Goal: Task Accomplishment & Management: Manage account settings

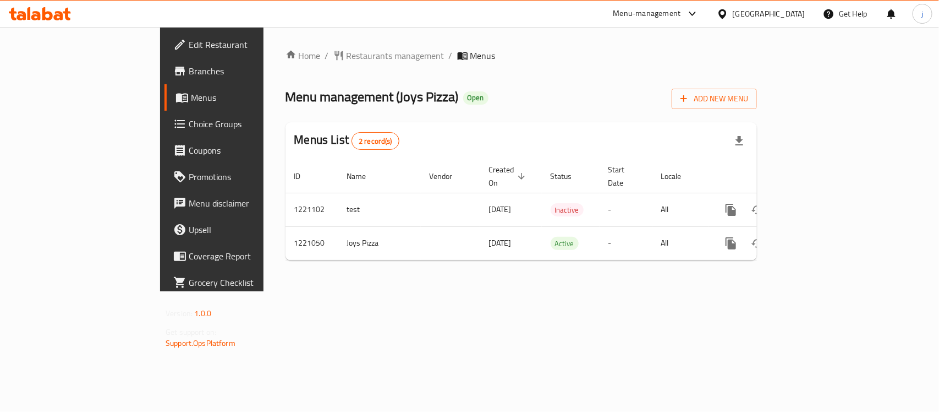
click at [788, 15] on div "[GEOGRAPHIC_DATA]" at bounding box center [769, 14] width 73 height 12
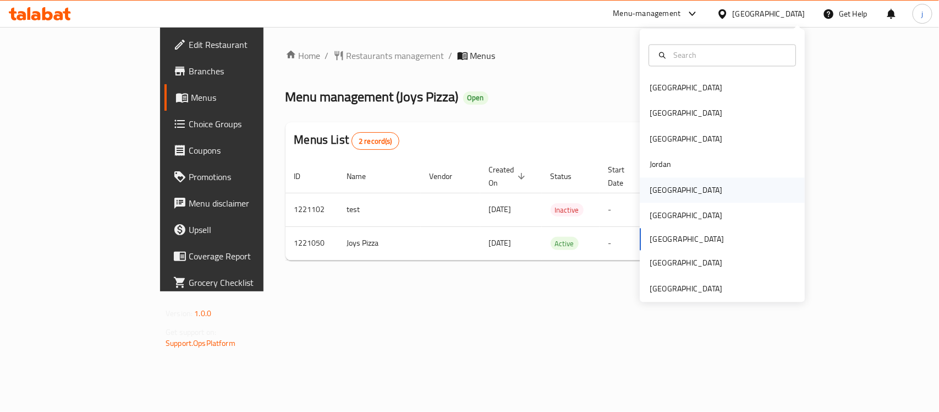
click at [670, 183] on div "[GEOGRAPHIC_DATA]" at bounding box center [686, 189] width 90 height 25
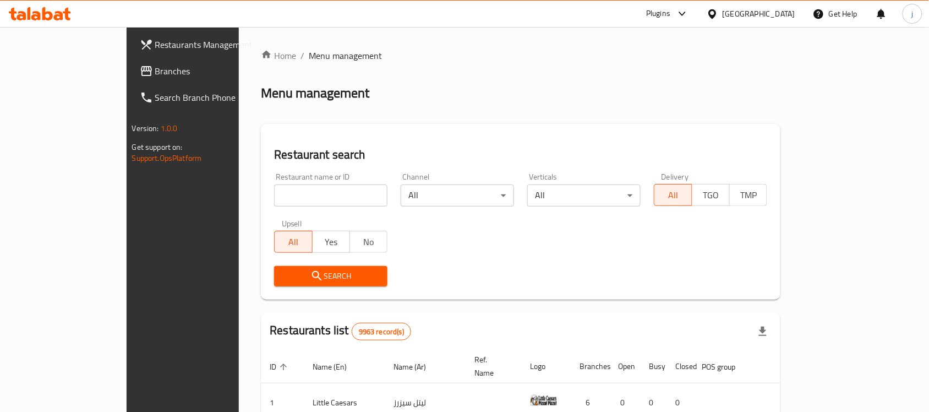
click at [131, 63] on link "Branches" at bounding box center [206, 71] width 151 height 26
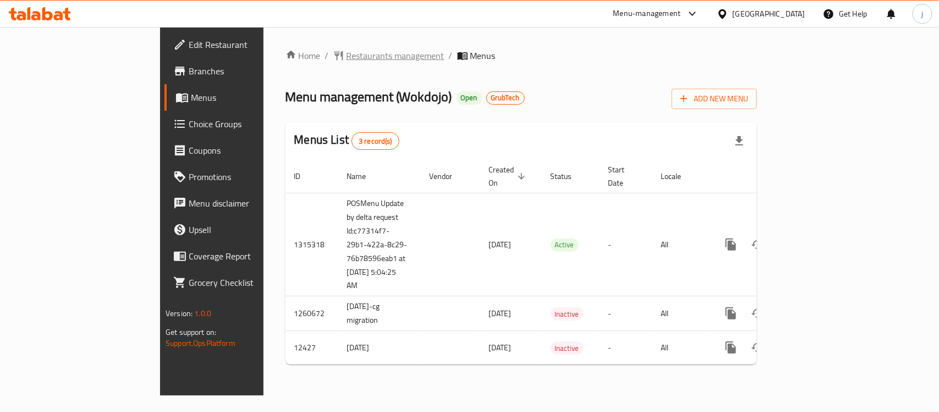
click at [347, 49] on span "Restaurants management" at bounding box center [396, 55] width 98 height 13
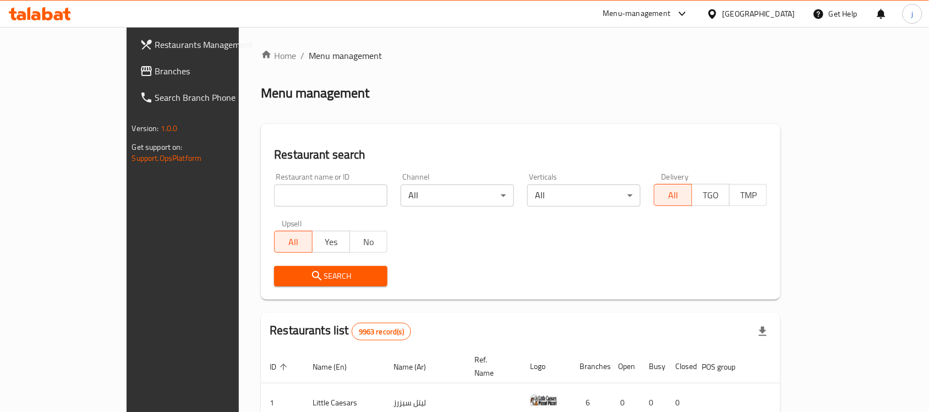
click at [274, 189] on input "search" at bounding box center [330, 195] width 113 height 22
paste input "7669"
type input "7669"
click at [283, 276] on span "Search" at bounding box center [331, 276] width 96 height 14
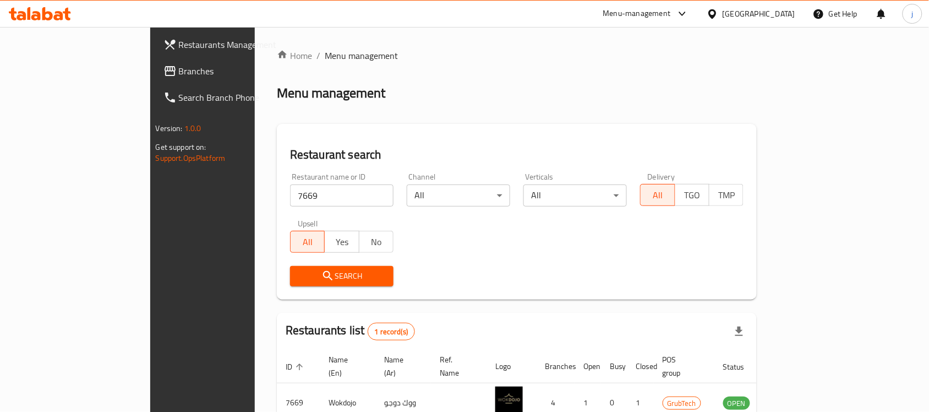
drag, startPoint x: 26, startPoint y: 67, endPoint x: 47, endPoint y: 75, distance: 21.8
click at [163, 69] on span at bounding box center [170, 70] width 15 height 13
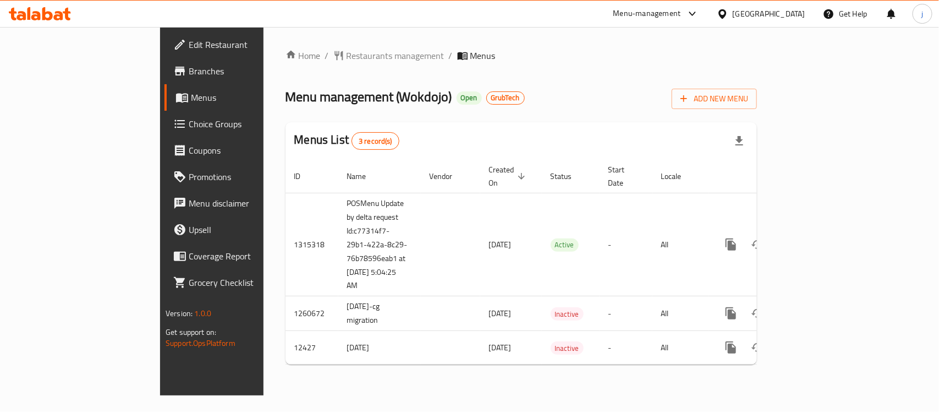
click at [562, 150] on div "Menus List 3 record(s)" at bounding box center [522, 140] width 472 height 37
click at [347, 53] on span "Restaurants management" at bounding box center [396, 55] width 98 height 13
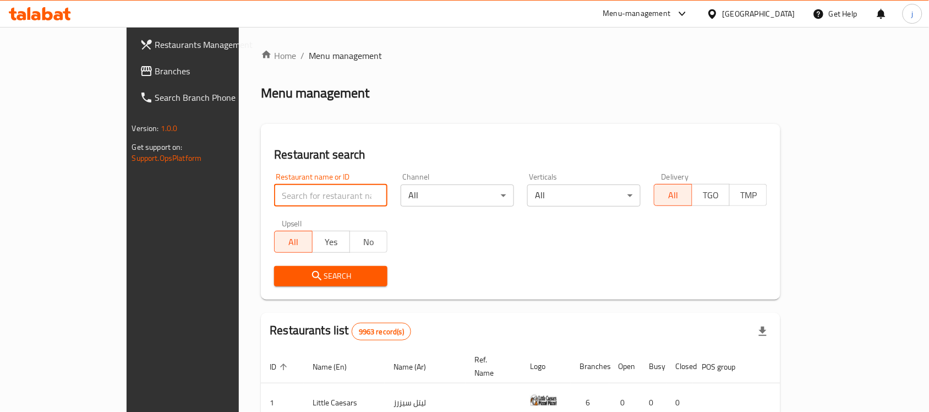
click at [274, 197] on input "search" at bounding box center [330, 195] width 113 height 22
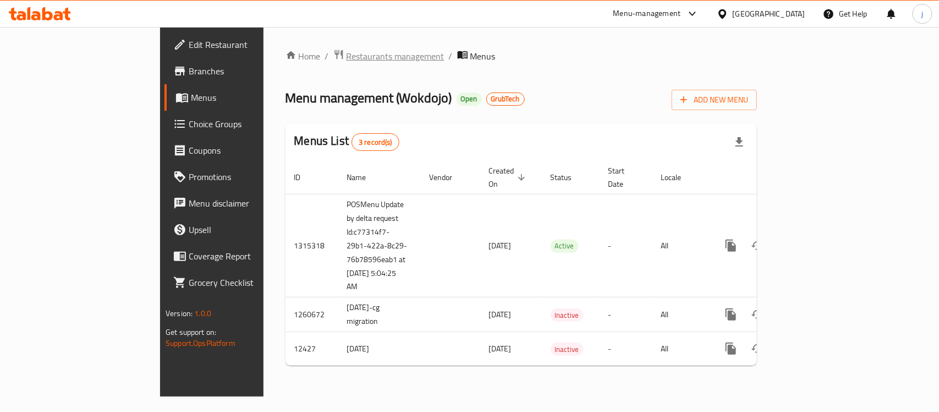
click at [347, 59] on span "Restaurants management" at bounding box center [396, 56] width 98 height 13
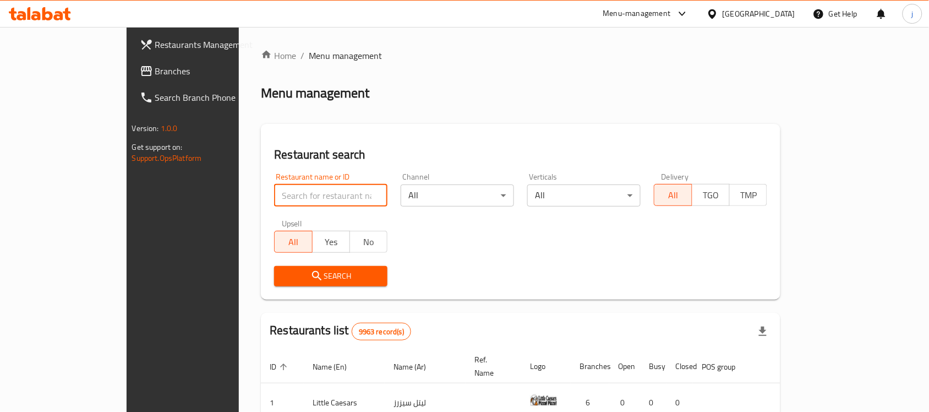
click at [274, 195] on input "search" at bounding box center [330, 195] width 113 height 22
paste input "7669"
type input "7669"
click at [283, 275] on span "Search" at bounding box center [331, 276] width 96 height 14
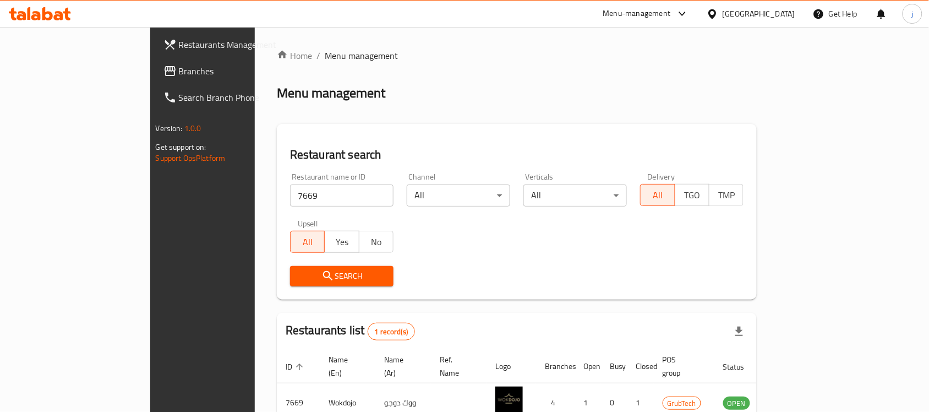
scroll to position [58, 0]
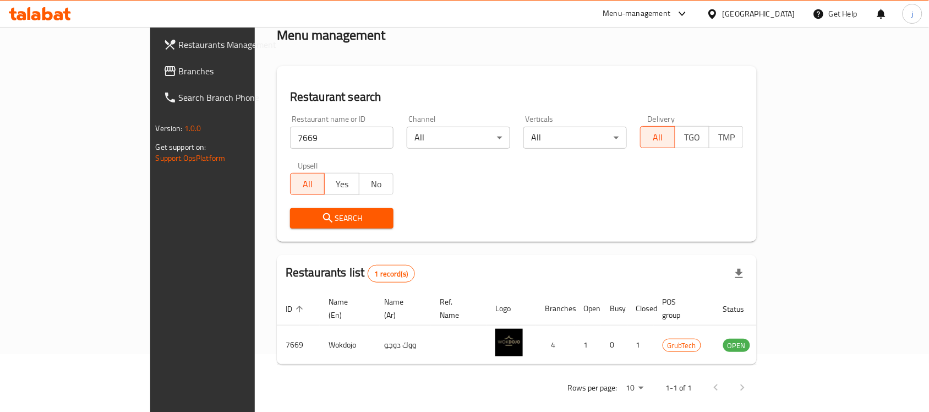
click at [782, 13] on div "[GEOGRAPHIC_DATA]" at bounding box center [759, 14] width 73 height 12
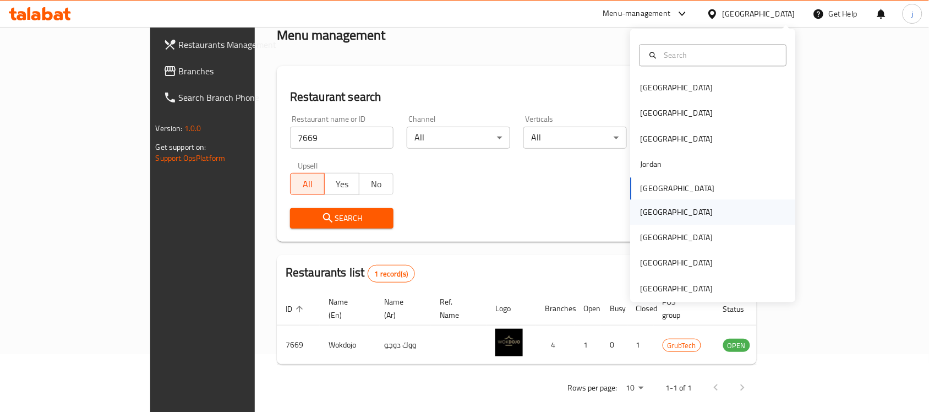
click at [641, 212] on div "[GEOGRAPHIC_DATA]" at bounding box center [677, 212] width 73 height 12
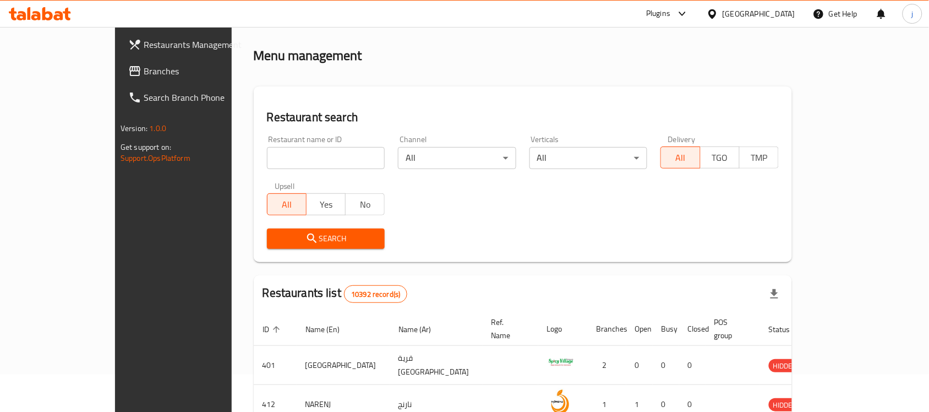
scroll to position [58, 0]
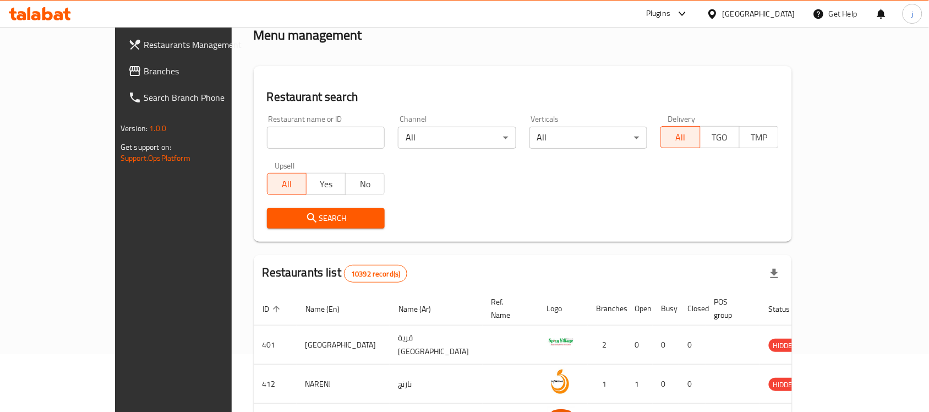
click at [144, 72] on span "Branches" at bounding box center [203, 70] width 118 height 13
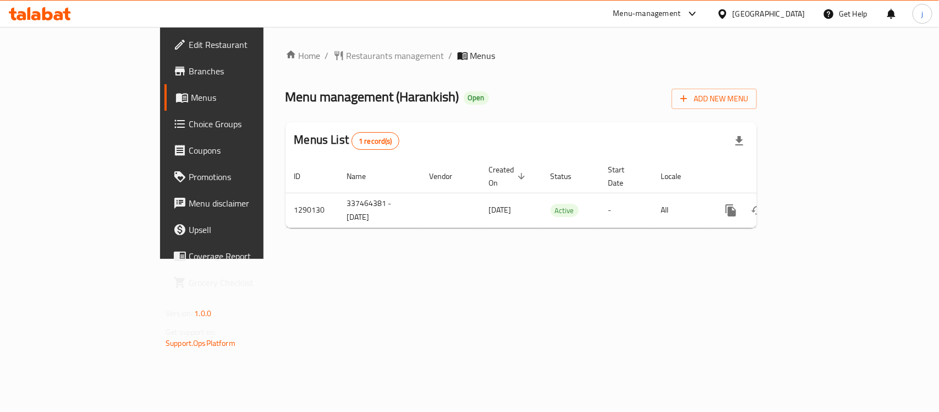
click at [729, 12] on icon at bounding box center [723, 14] width 12 height 12
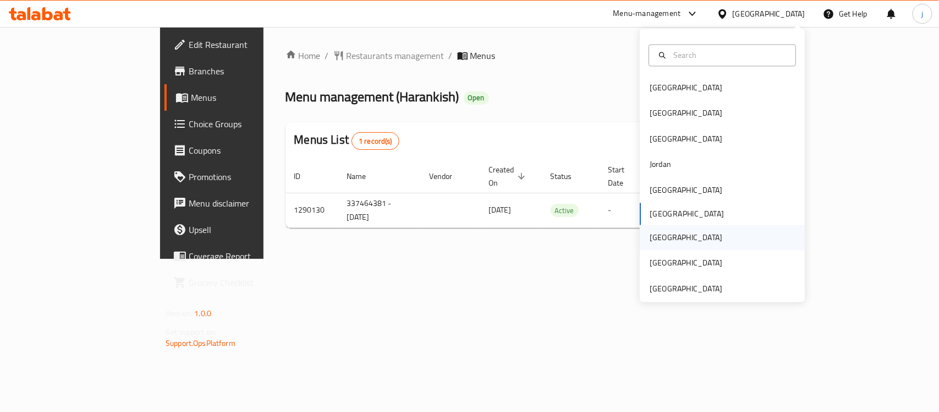
click at [688, 237] on div "Qatar" at bounding box center [722, 237] width 165 height 25
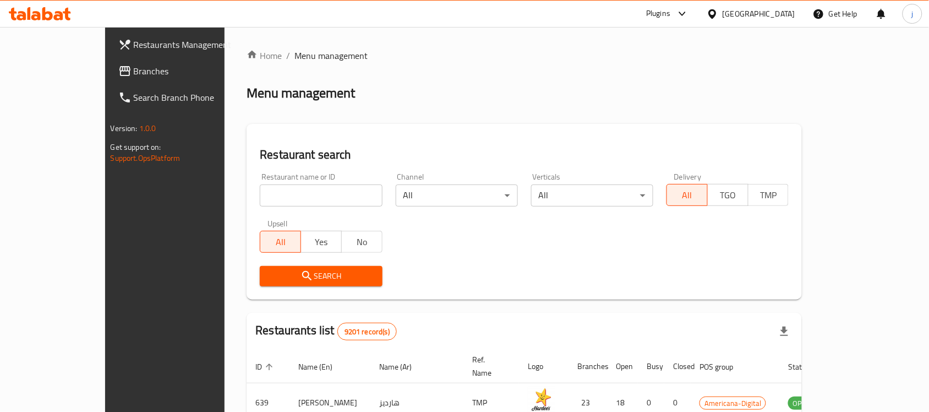
click at [51, 65] on div at bounding box center [464, 206] width 929 height 412
click at [134, 65] on span "Branches" at bounding box center [193, 70] width 118 height 13
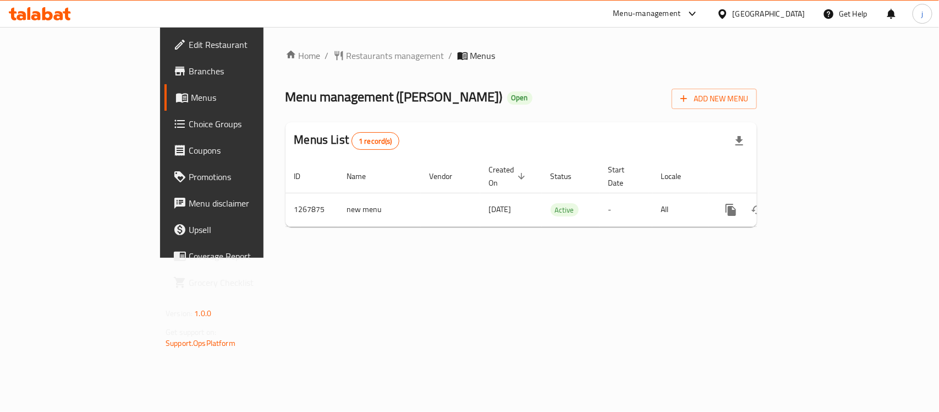
click at [733, 17] on div at bounding box center [725, 14] width 16 height 12
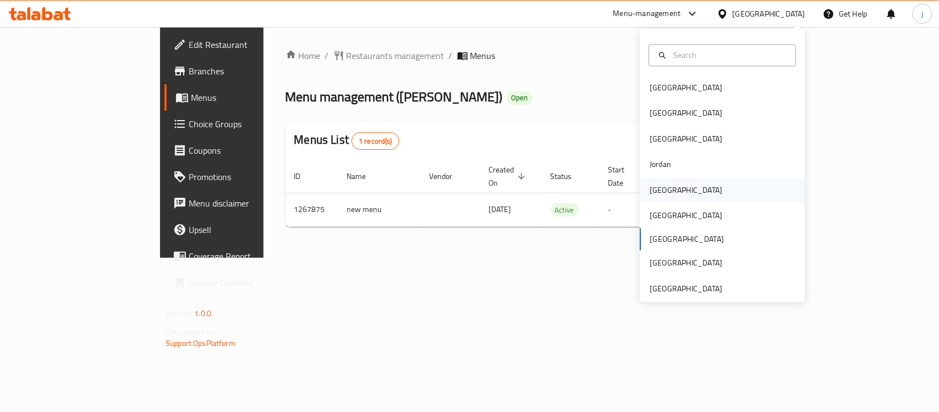
click at [670, 183] on div "[GEOGRAPHIC_DATA]" at bounding box center [722, 189] width 165 height 25
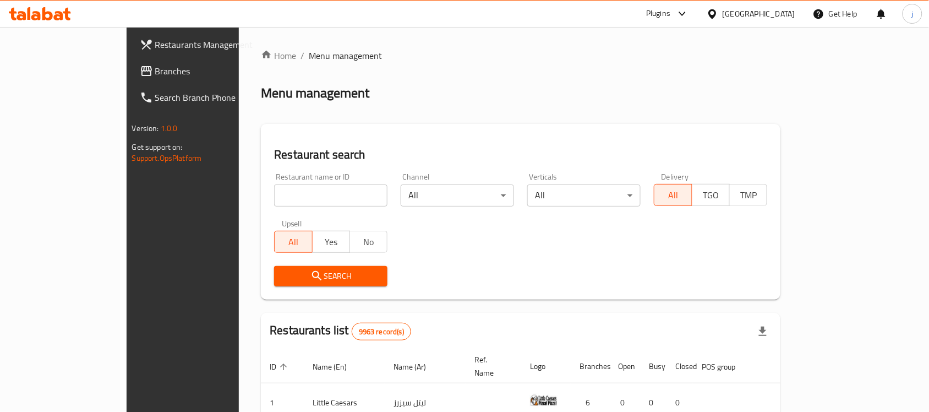
click at [127, 67] on div "Restaurants Management Branches Search Branch Phone Version: 1.0.0 Get support …" at bounding box center [465, 376] width 676 height 699
click at [155, 67] on span "Branches" at bounding box center [214, 70] width 118 height 13
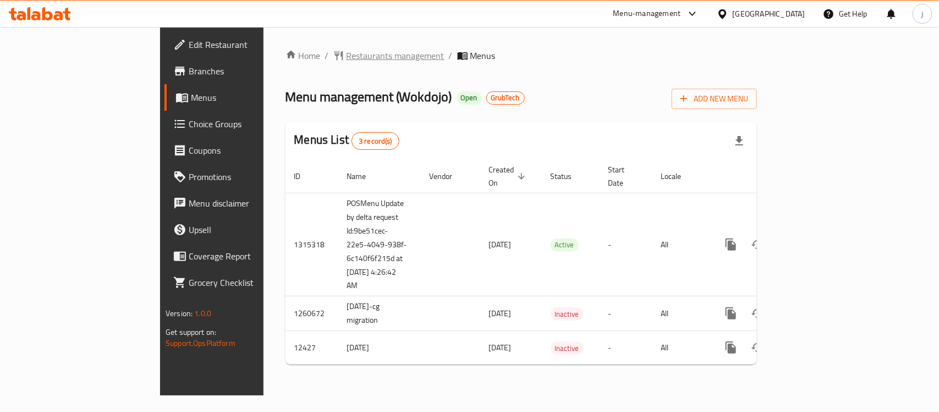
click at [347, 53] on span "Restaurants management" at bounding box center [396, 55] width 98 height 13
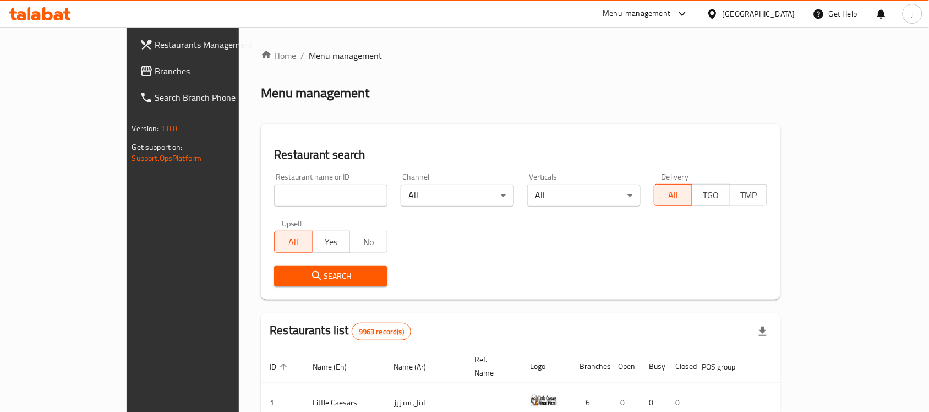
click at [274, 194] on input "search" at bounding box center [330, 195] width 113 height 22
paste input "7669"
type input "7669"
click at [283, 270] on span "Search" at bounding box center [331, 276] width 96 height 14
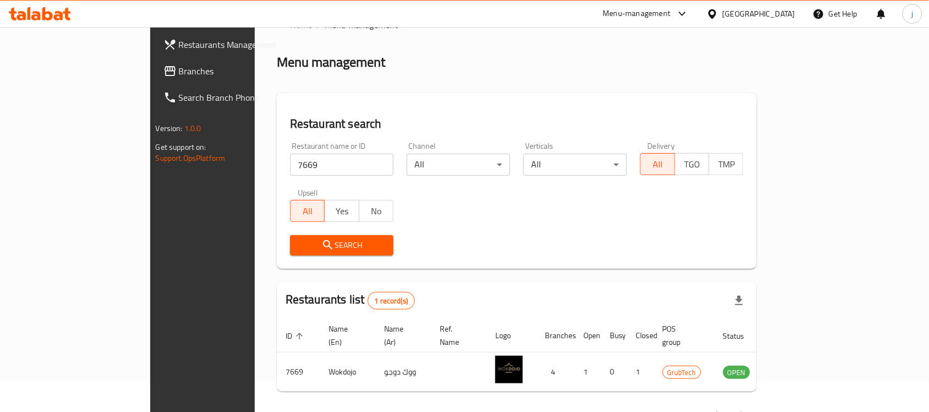
scroll to position [58, 0]
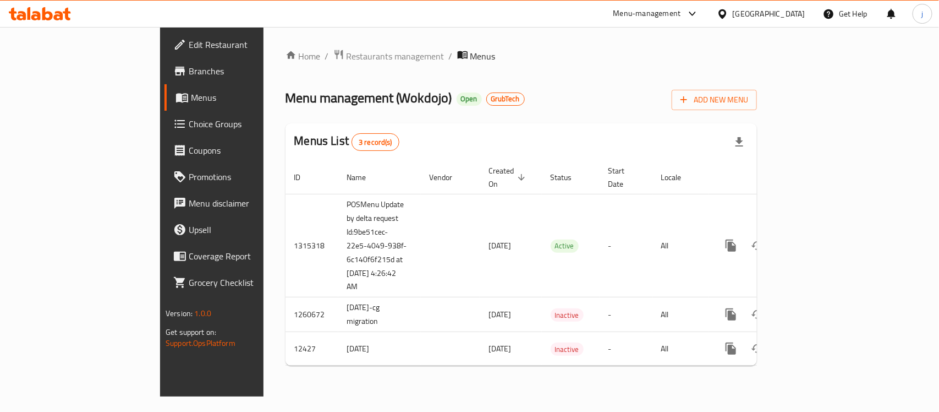
click at [763, 8] on div "[GEOGRAPHIC_DATA]" at bounding box center [761, 14] width 106 height 26
click at [729, 12] on icon at bounding box center [723, 14] width 12 height 12
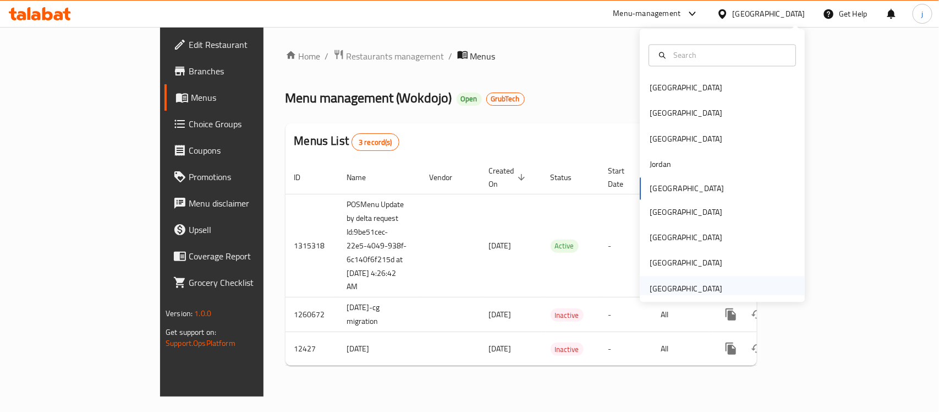
click at [680, 283] on div "[GEOGRAPHIC_DATA]" at bounding box center [686, 288] width 73 height 12
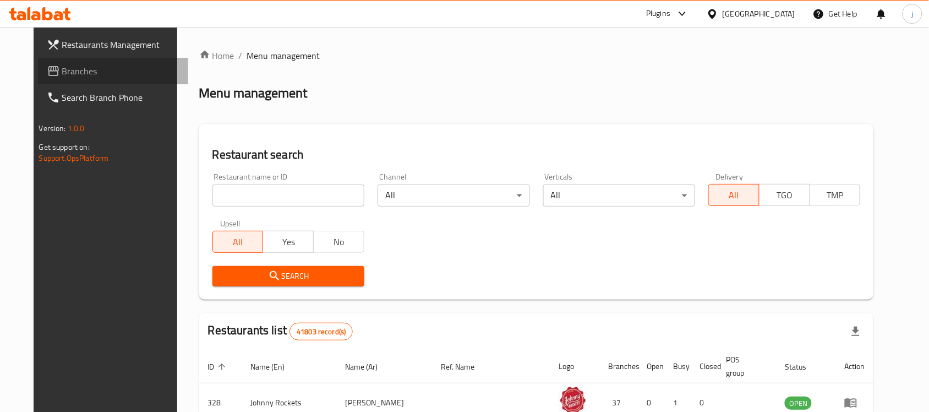
click at [72, 75] on span "Branches" at bounding box center [121, 70] width 118 height 13
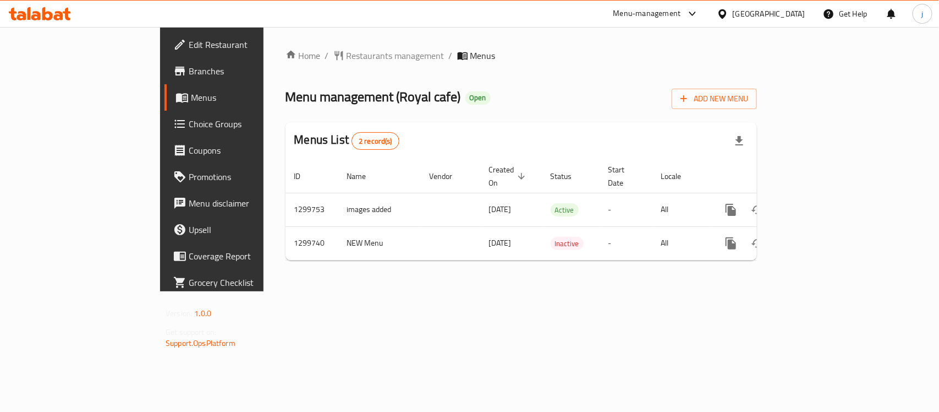
click at [739, 20] on div "[GEOGRAPHIC_DATA]" at bounding box center [769, 14] width 73 height 12
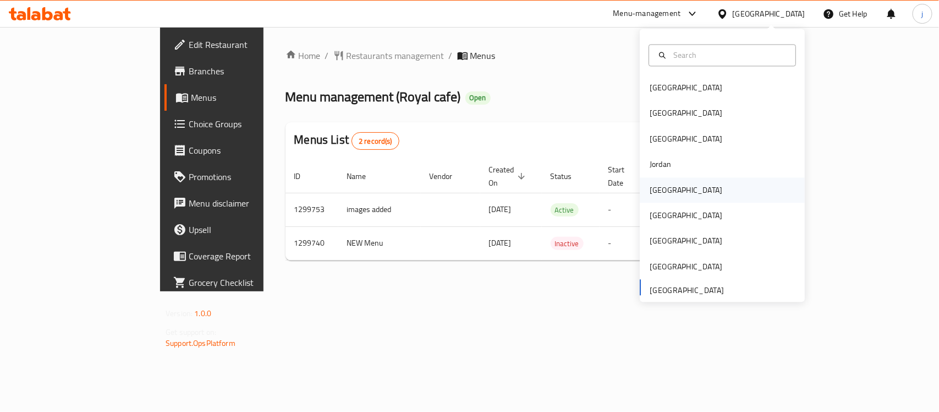
click at [650, 184] on div "[GEOGRAPHIC_DATA]" at bounding box center [686, 190] width 73 height 12
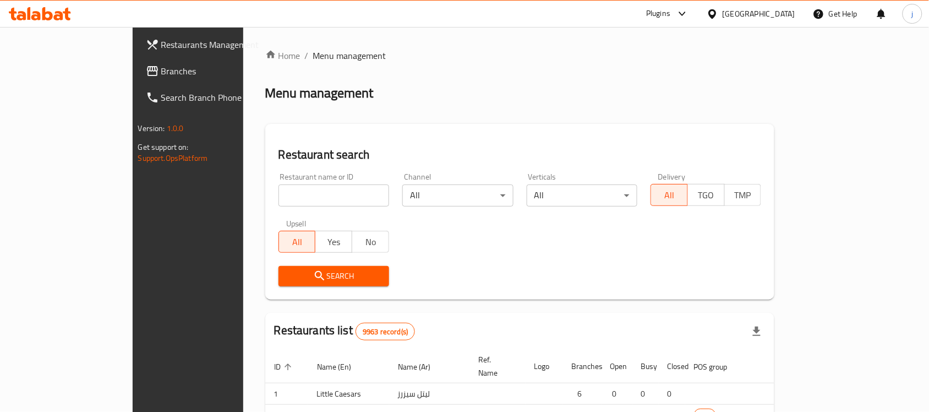
click at [30, 73] on div at bounding box center [464, 206] width 929 height 412
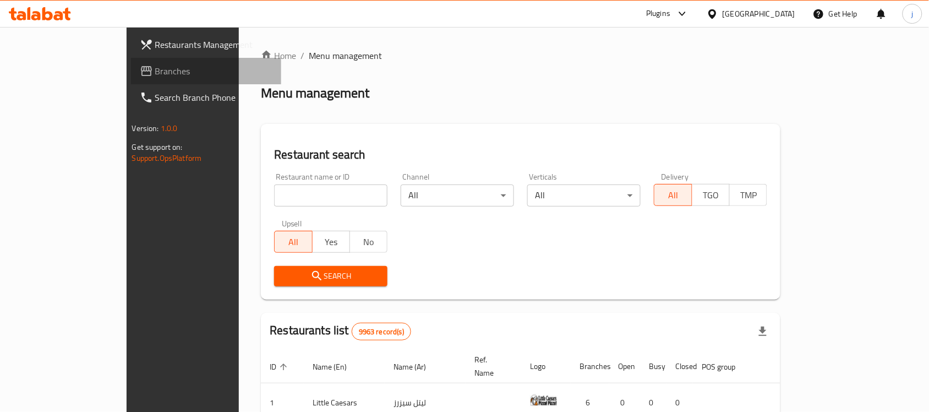
click at [155, 73] on span "Branches" at bounding box center [214, 70] width 118 height 13
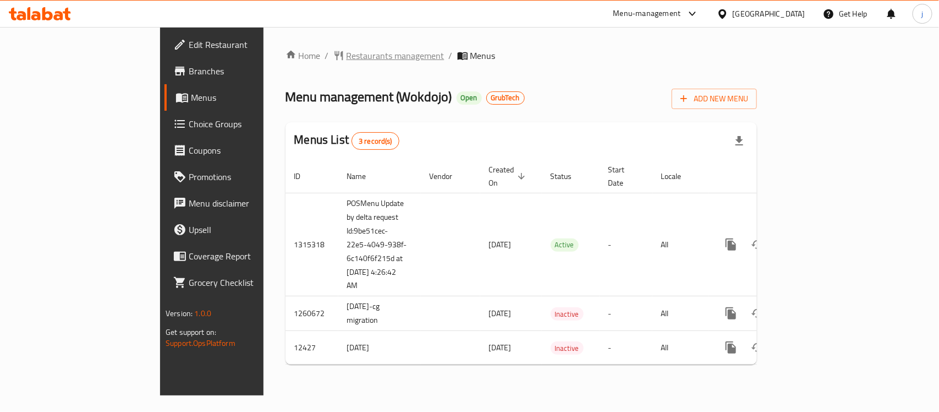
click at [347, 58] on span "Restaurants management" at bounding box center [396, 55] width 98 height 13
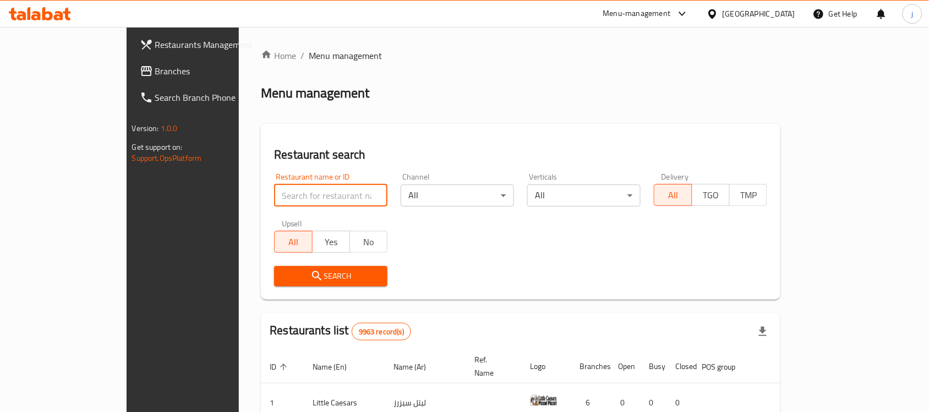
click at [274, 188] on input "search" at bounding box center [330, 195] width 113 height 22
paste input "7669"
type input "7669"
click button "Search" at bounding box center [330, 276] width 113 height 20
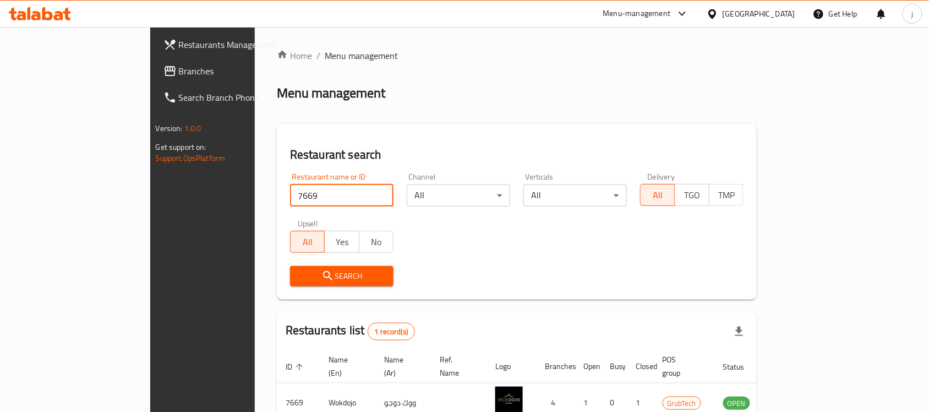
click at [299, 274] on span "Search" at bounding box center [342, 276] width 86 height 14
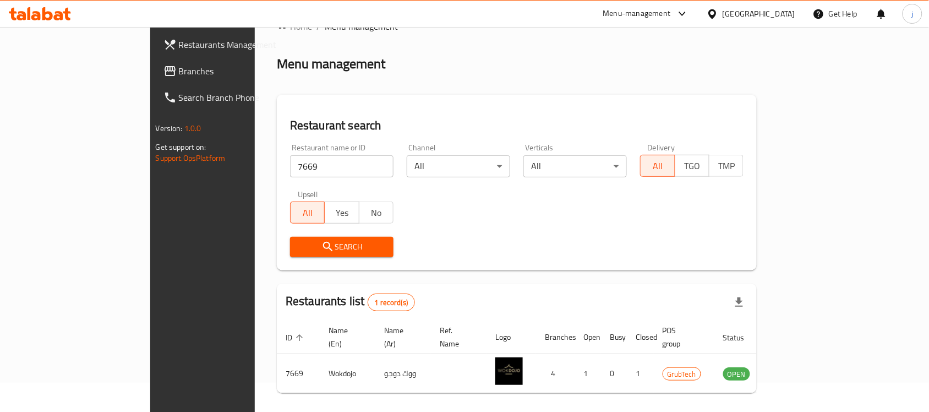
scroll to position [58, 0]
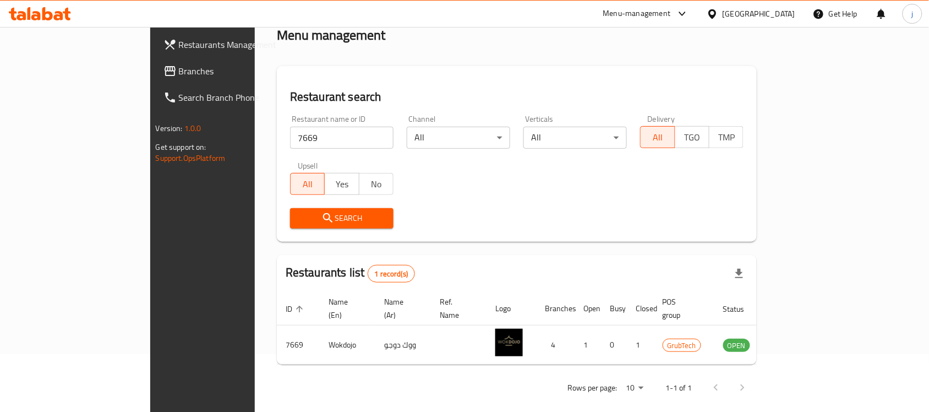
click at [723, 18] on div at bounding box center [715, 14] width 16 height 12
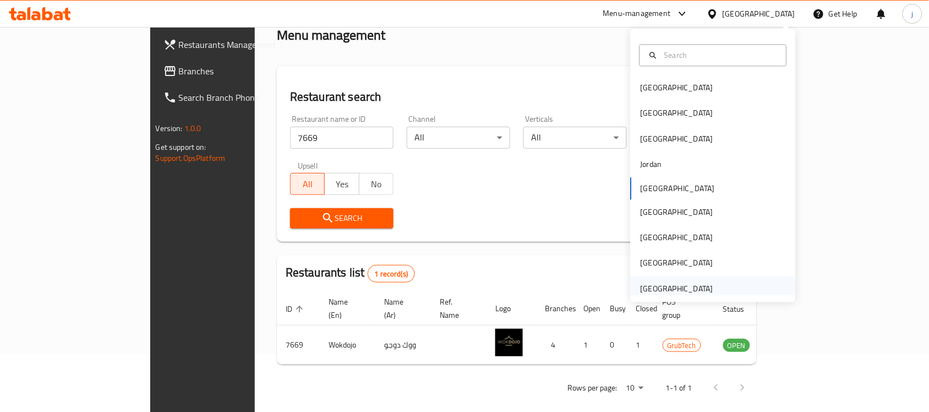
click at [657, 278] on div "[GEOGRAPHIC_DATA]" at bounding box center [677, 288] width 90 height 25
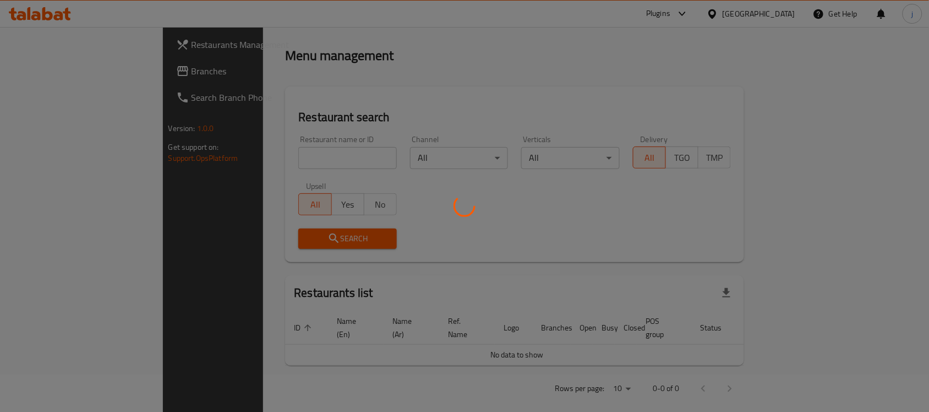
scroll to position [58, 0]
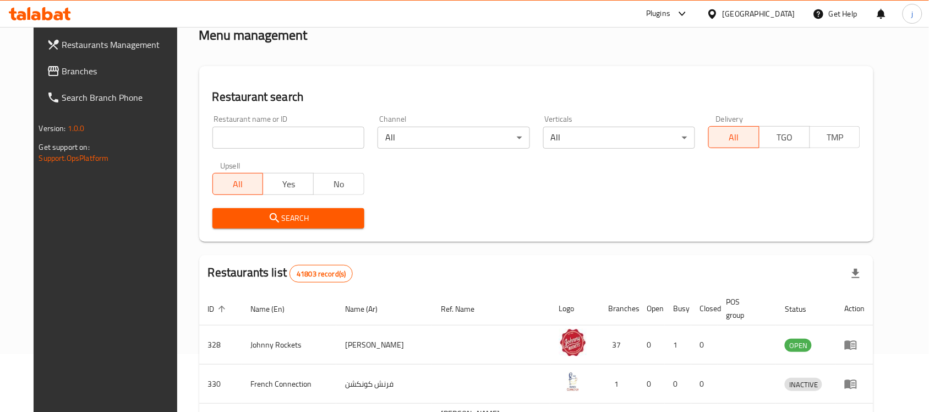
click at [61, 58] on link "Branches" at bounding box center [113, 71] width 151 height 26
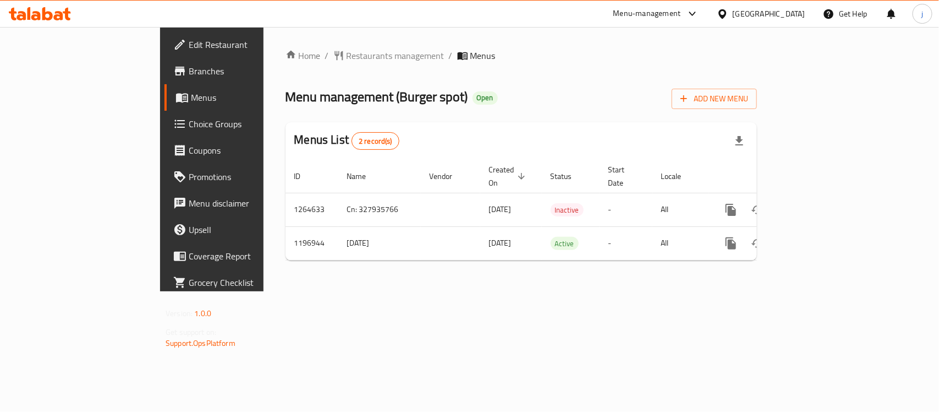
click at [189, 127] on span "Choice Groups" at bounding box center [248, 123] width 119 height 13
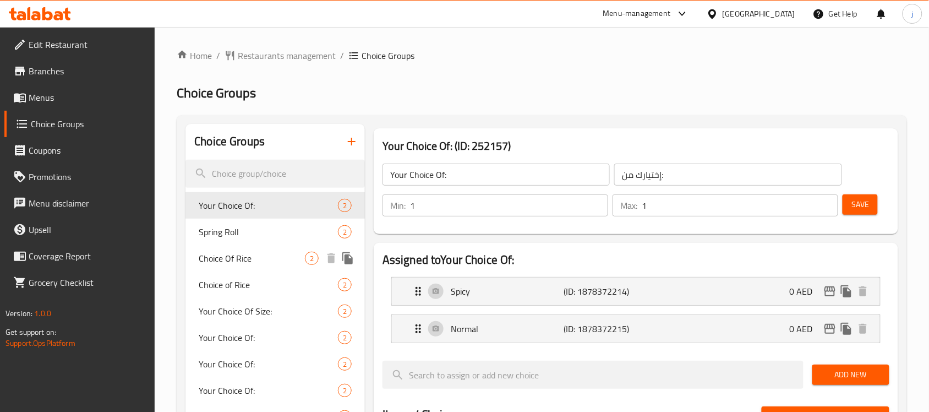
click at [259, 258] on span "Choice Of Rice" at bounding box center [252, 258] width 106 height 13
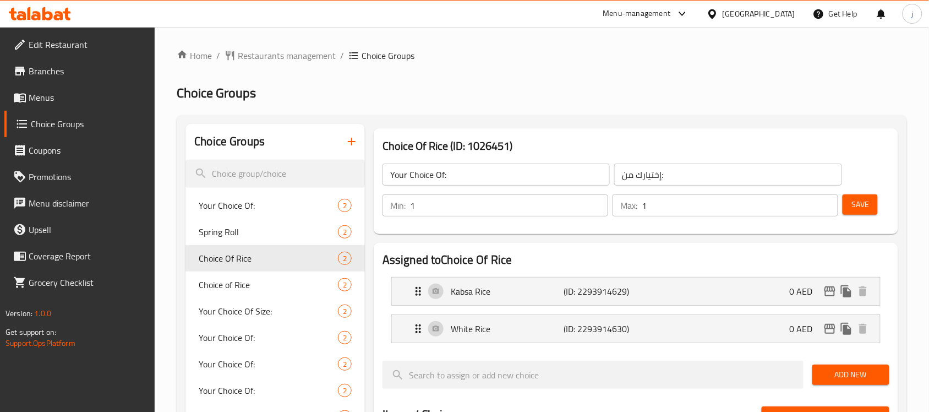
type input "Choice Of Rice"
type input "اختيار أرز"
click at [730, 18] on div "[GEOGRAPHIC_DATA]" at bounding box center [759, 14] width 73 height 12
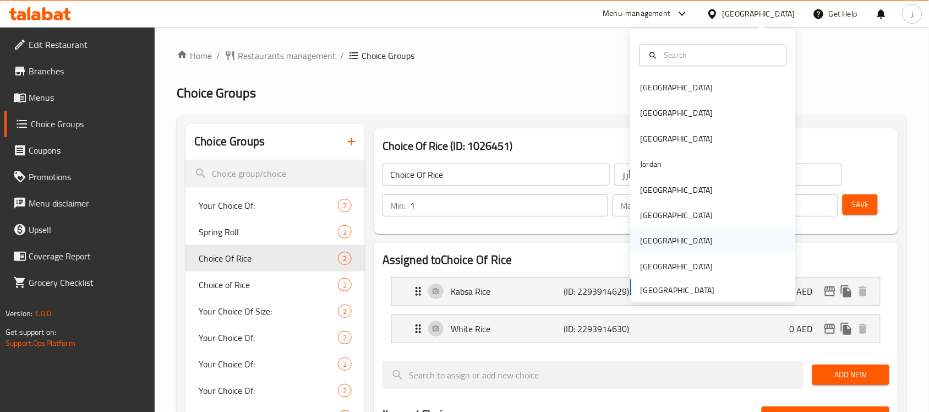
click at [641, 243] on div "Qatar" at bounding box center [677, 241] width 73 height 12
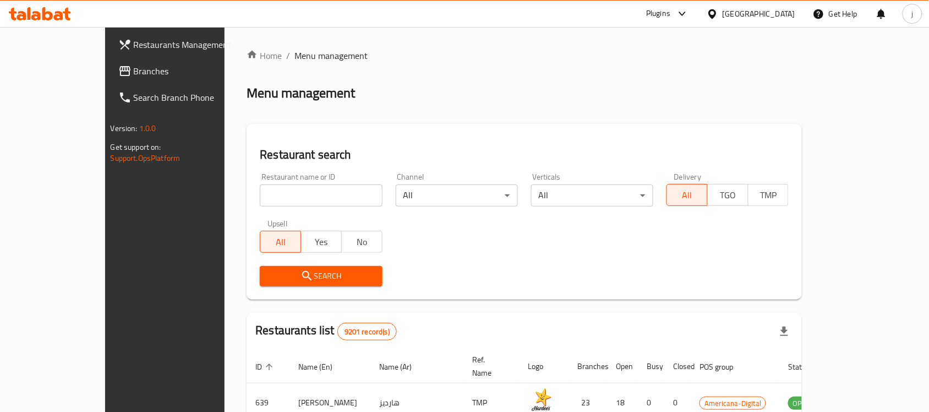
click at [134, 67] on span "Branches" at bounding box center [193, 70] width 118 height 13
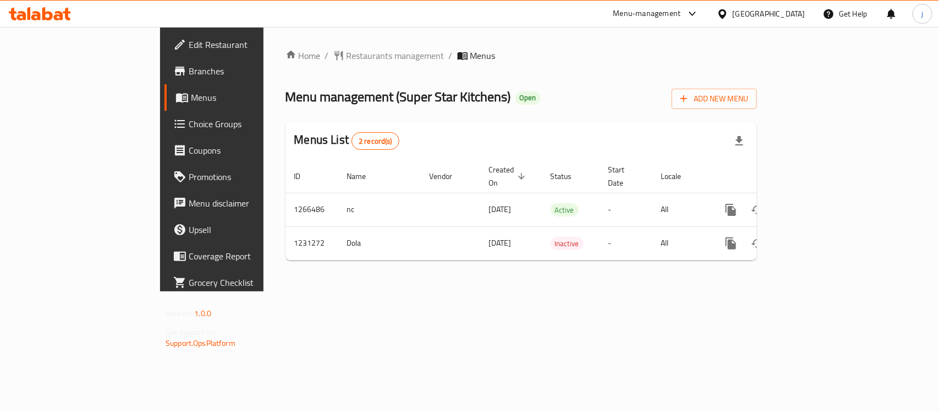
click at [790, 10] on div "[GEOGRAPHIC_DATA]" at bounding box center [769, 14] width 73 height 12
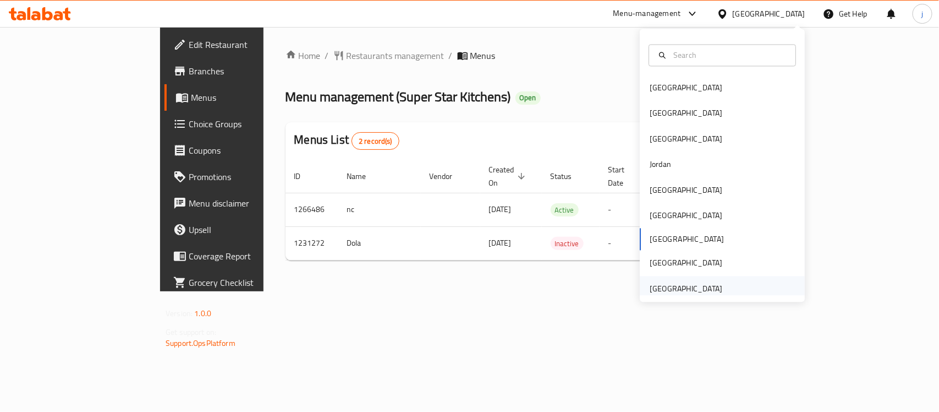
click at [681, 289] on div "[GEOGRAPHIC_DATA]" at bounding box center [686, 288] width 73 height 12
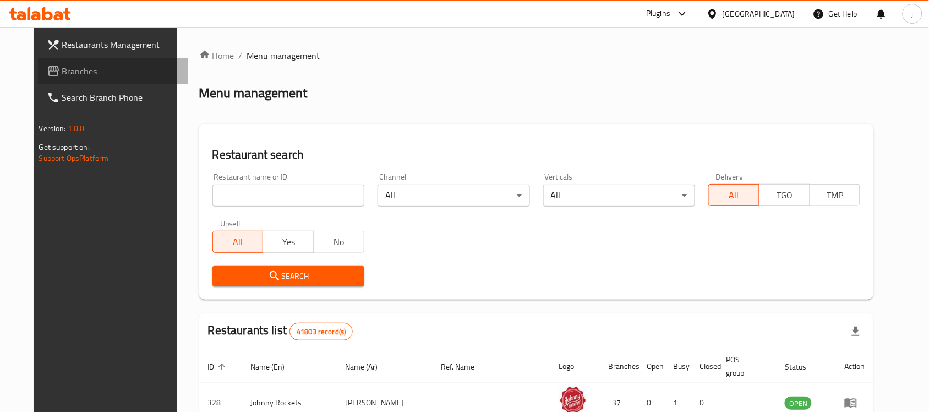
click at [83, 74] on span "Branches" at bounding box center [121, 70] width 118 height 13
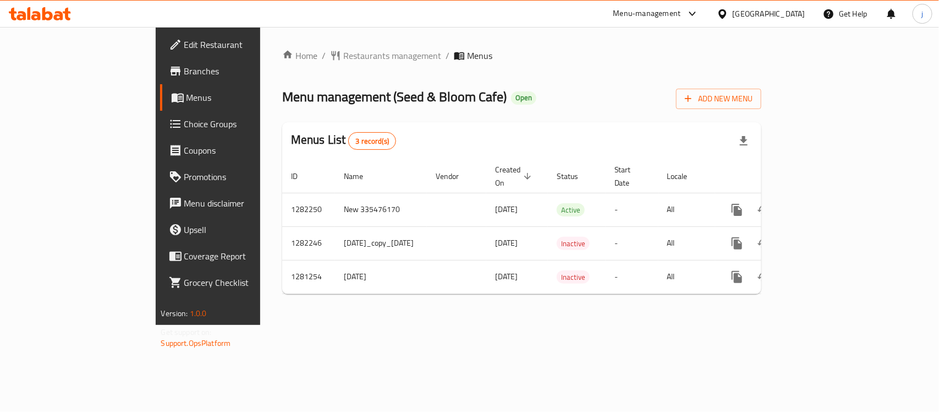
click at [791, 19] on div "[GEOGRAPHIC_DATA]" at bounding box center [769, 14] width 73 height 12
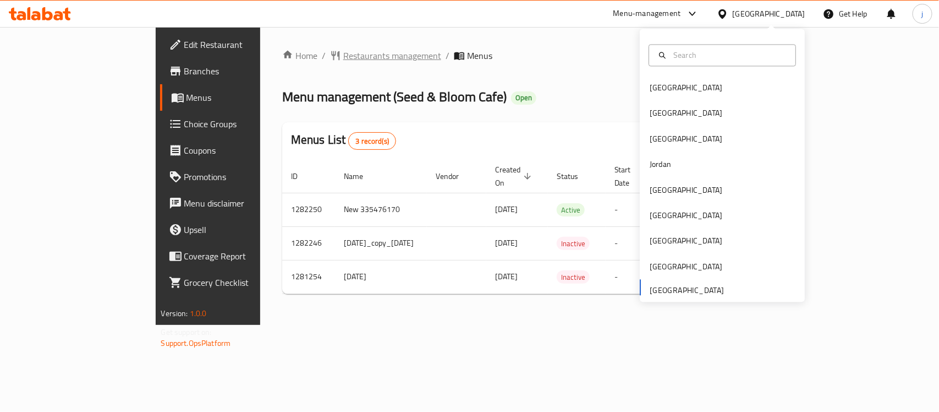
click at [343, 55] on span "Restaurants management" at bounding box center [392, 55] width 98 height 13
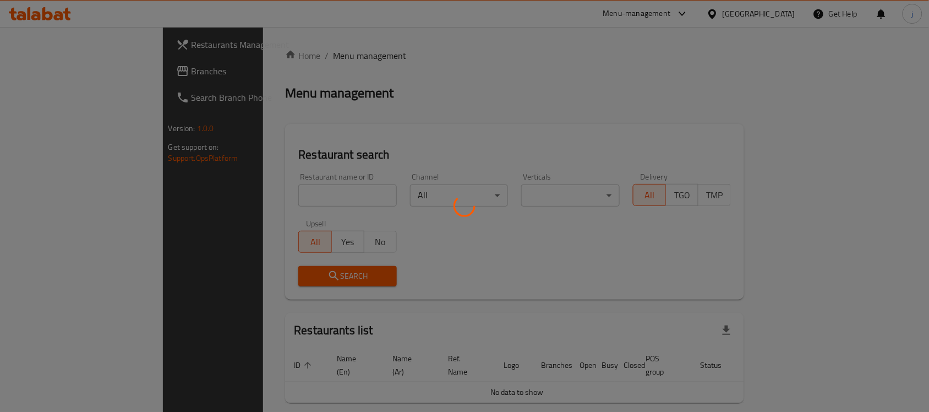
click at [62, 69] on div at bounding box center [464, 206] width 929 height 412
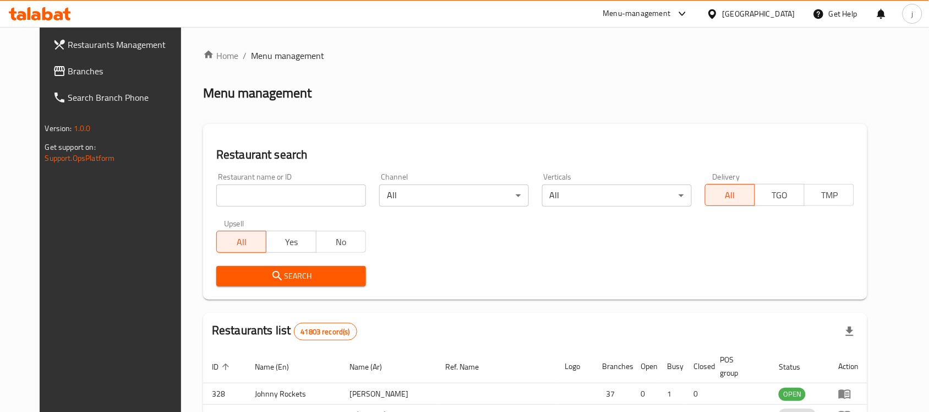
click at [58, 73] on div at bounding box center [464, 206] width 929 height 412
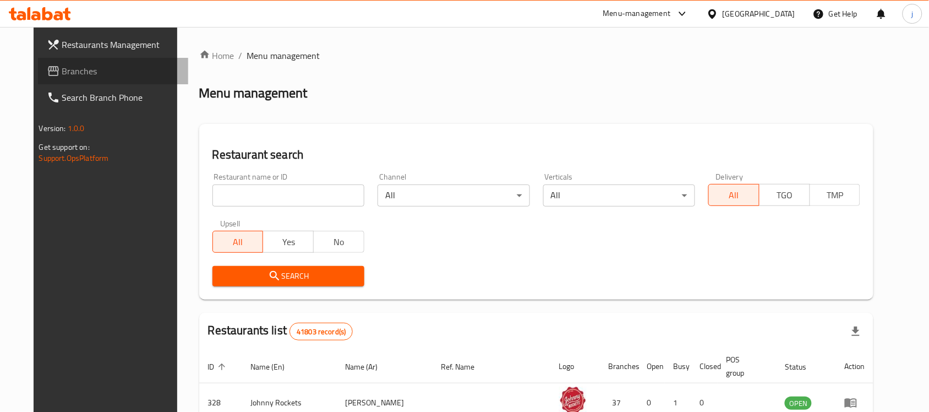
click at [62, 73] on span "Branches" at bounding box center [121, 70] width 118 height 13
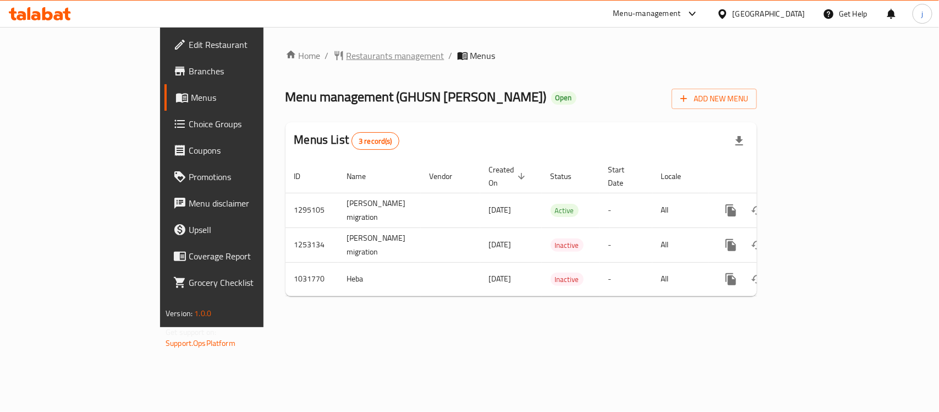
click at [347, 57] on span "Restaurants management" at bounding box center [396, 55] width 98 height 13
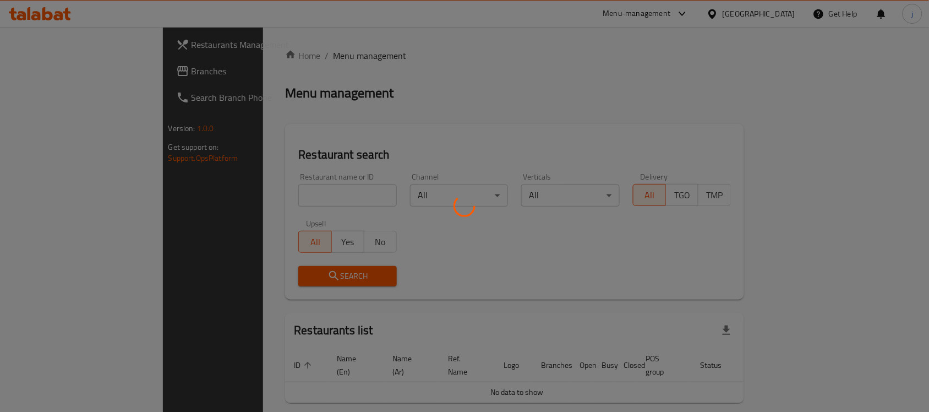
click at [55, 77] on div at bounding box center [464, 206] width 929 height 412
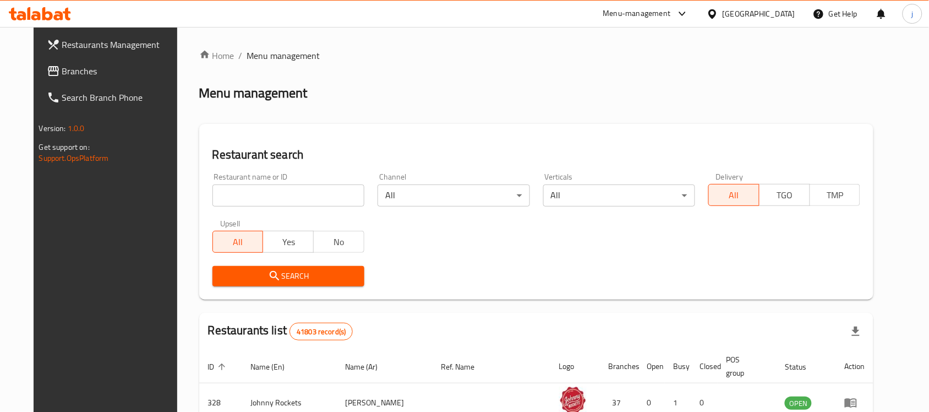
click at [62, 74] on span "Branches" at bounding box center [121, 70] width 118 height 13
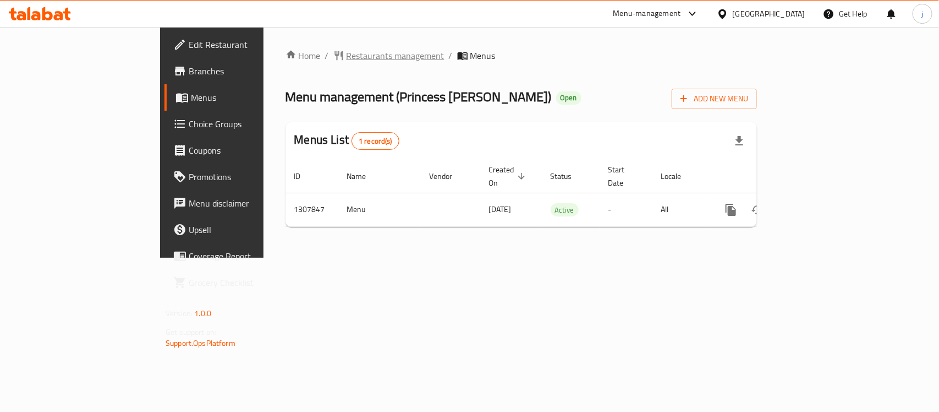
click at [347, 54] on span "Restaurants management" at bounding box center [396, 55] width 98 height 13
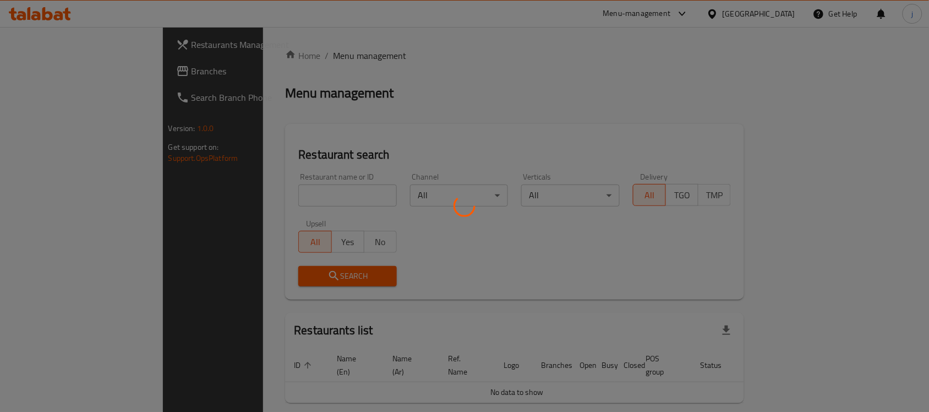
click at [75, 72] on div at bounding box center [464, 206] width 929 height 412
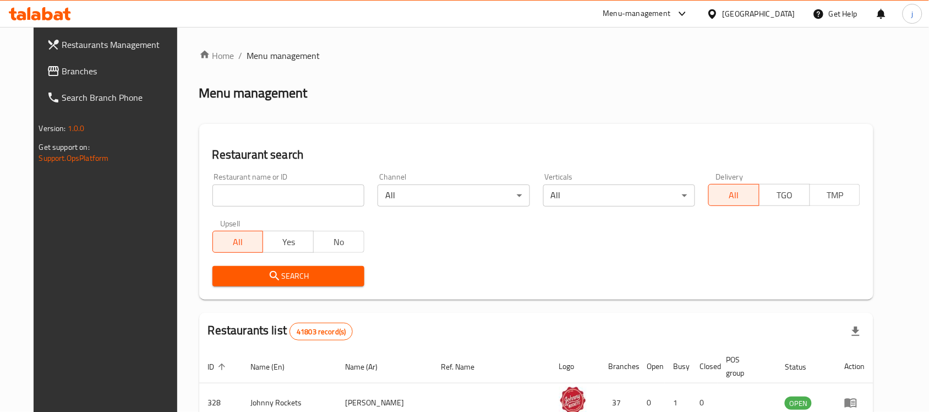
click at [75, 72] on span "Branches" at bounding box center [121, 70] width 118 height 13
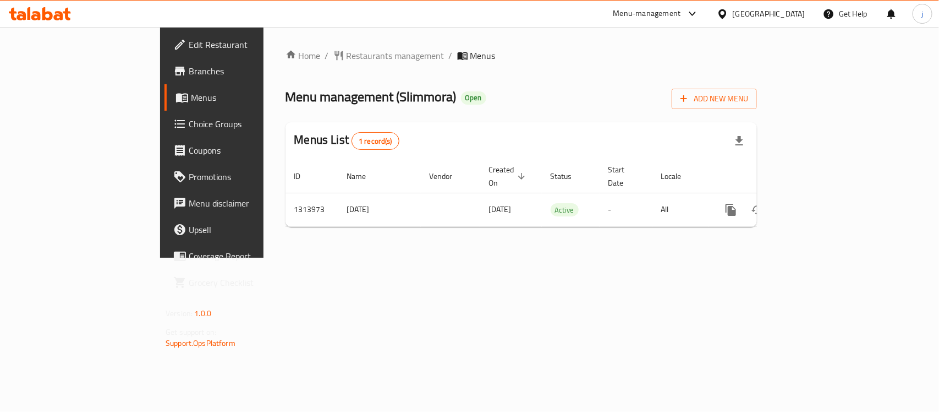
click at [770, 10] on div "[GEOGRAPHIC_DATA]" at bounding box center [769, 14] width 73 height 12
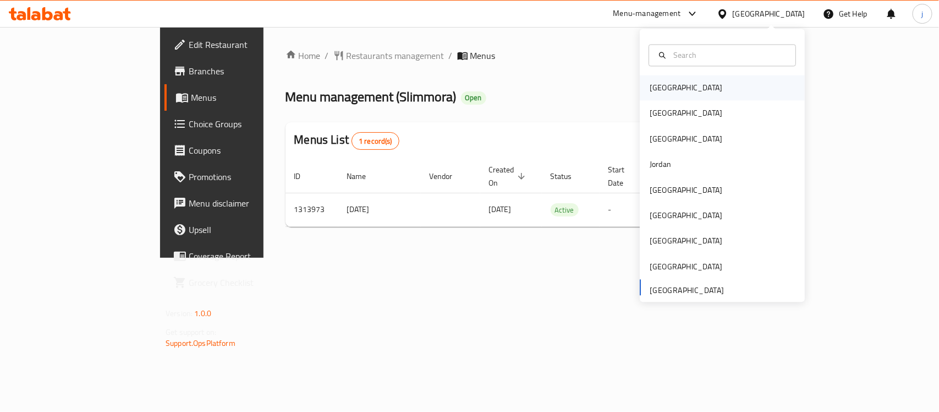
click at [650, 90] on div "[GEOGRAPHIC_DATA]" at bounding box center [686, 88] width 73 height 12
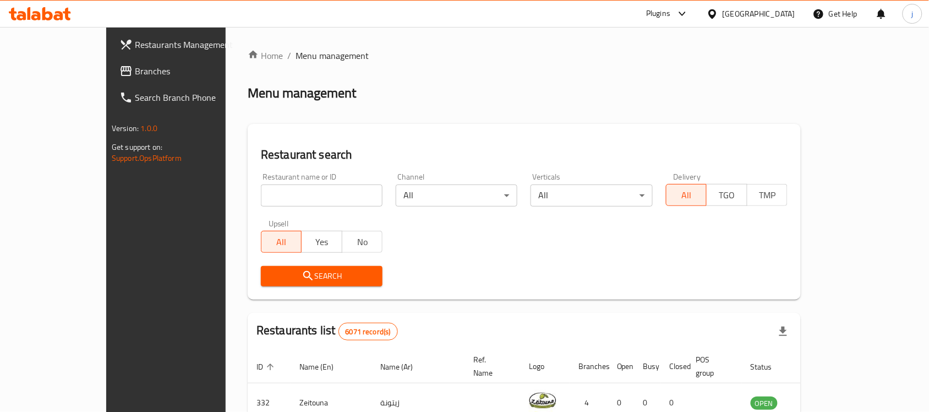
click at [135, 76] on span "Branches" at bounding box center [194, 70] width 118 height 13
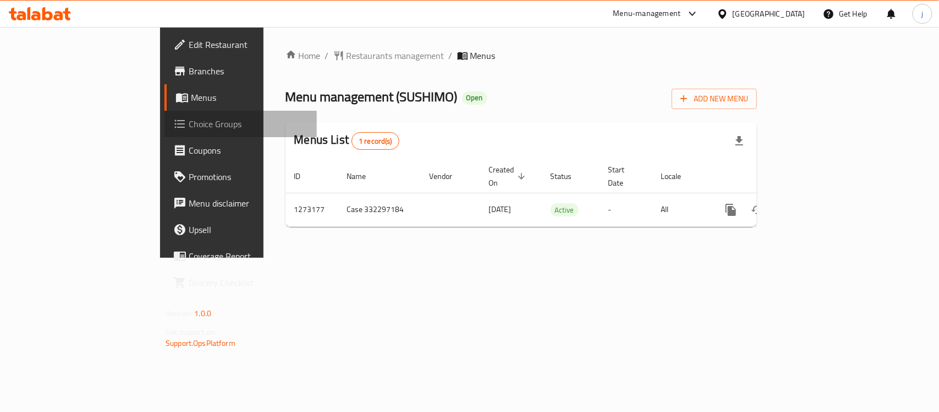
click at [189, 124] on span "Choice Groups" at bounding box center [248, 123] width 119 height 13
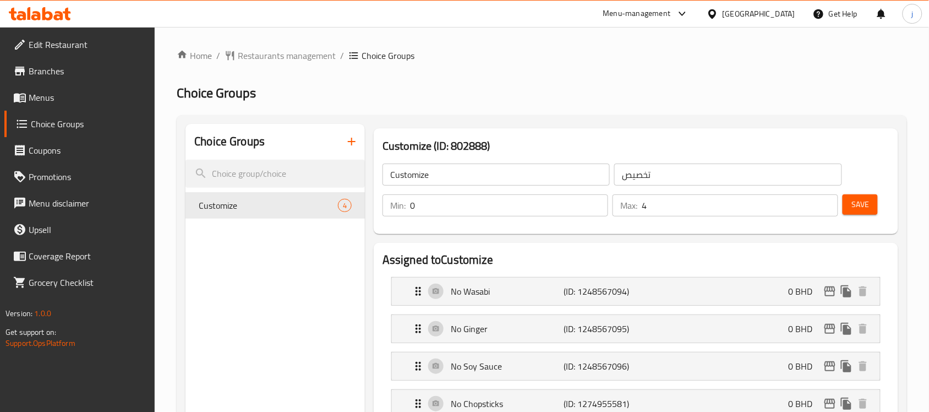
click at [770, 18] on div "[GEOGRAPHIC_DATA]" at bounding box center [759, 14] width 73 height 12
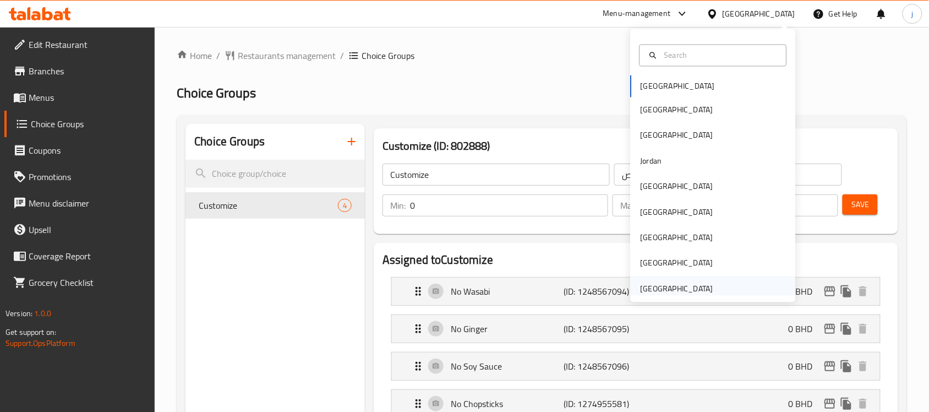
click at [710, 285] on div "[GEOGRAPHIC_DATA]" at bounding box center [713, 288] width 165 height 25
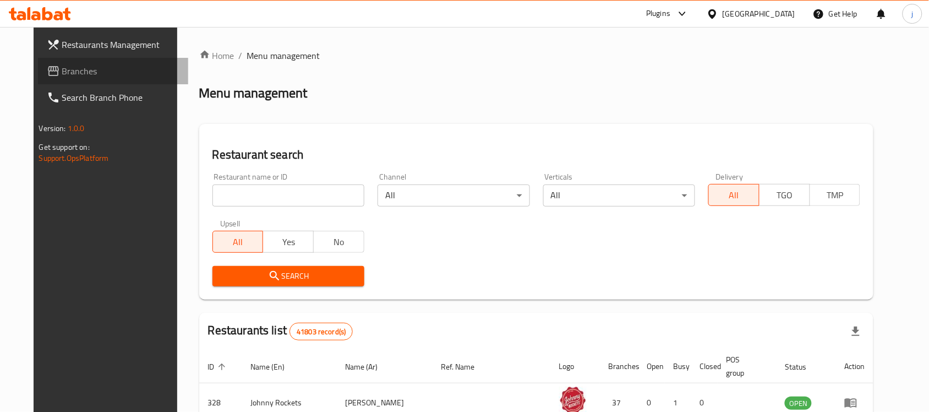
click at [73, 69] on span "Branches" at bounding box center [121, 70] width 118 height 13
